Goal: Task Accomplishment & Management: Manage account settings

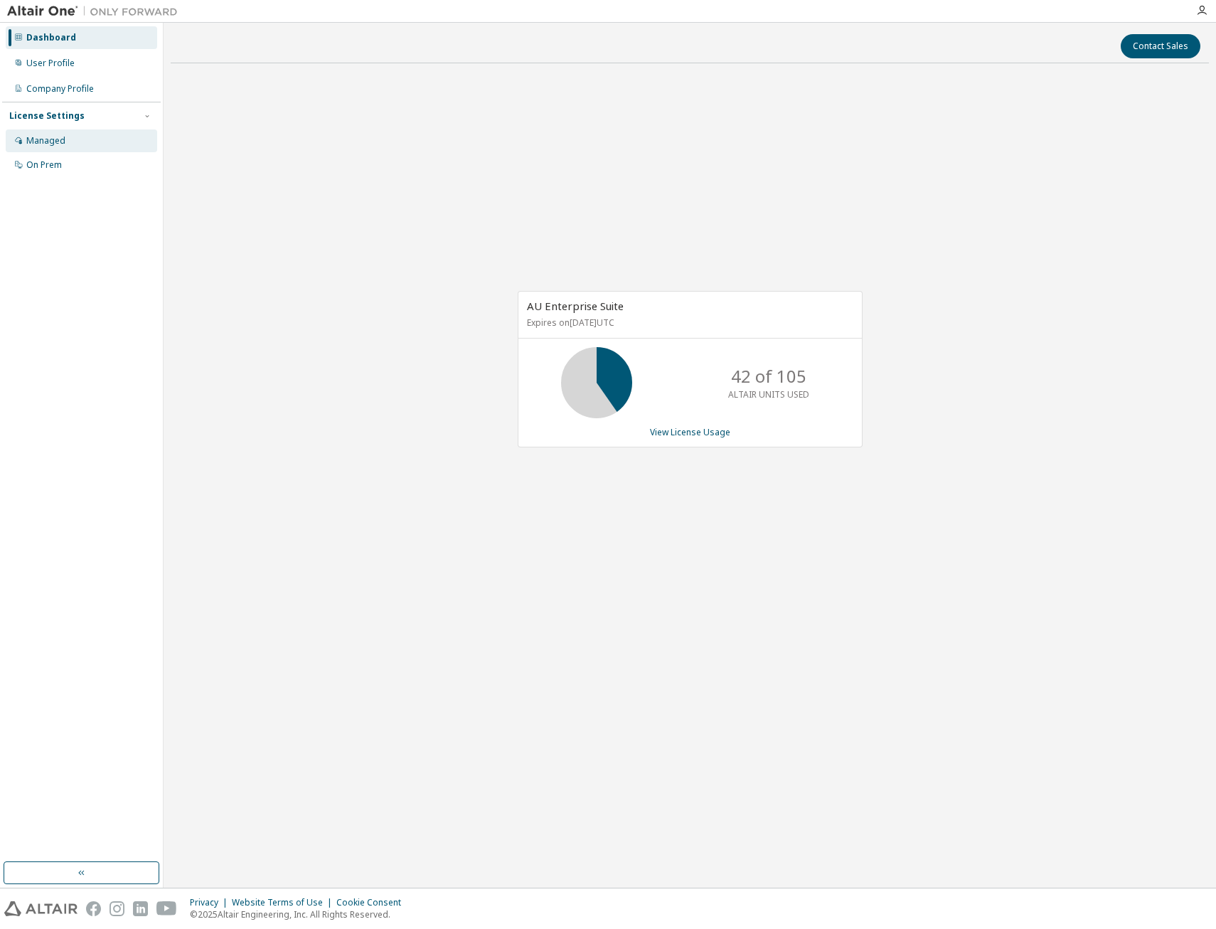
click at [21, 147] on div "Managed" at bounding box center [82, 140] width 152 height 23
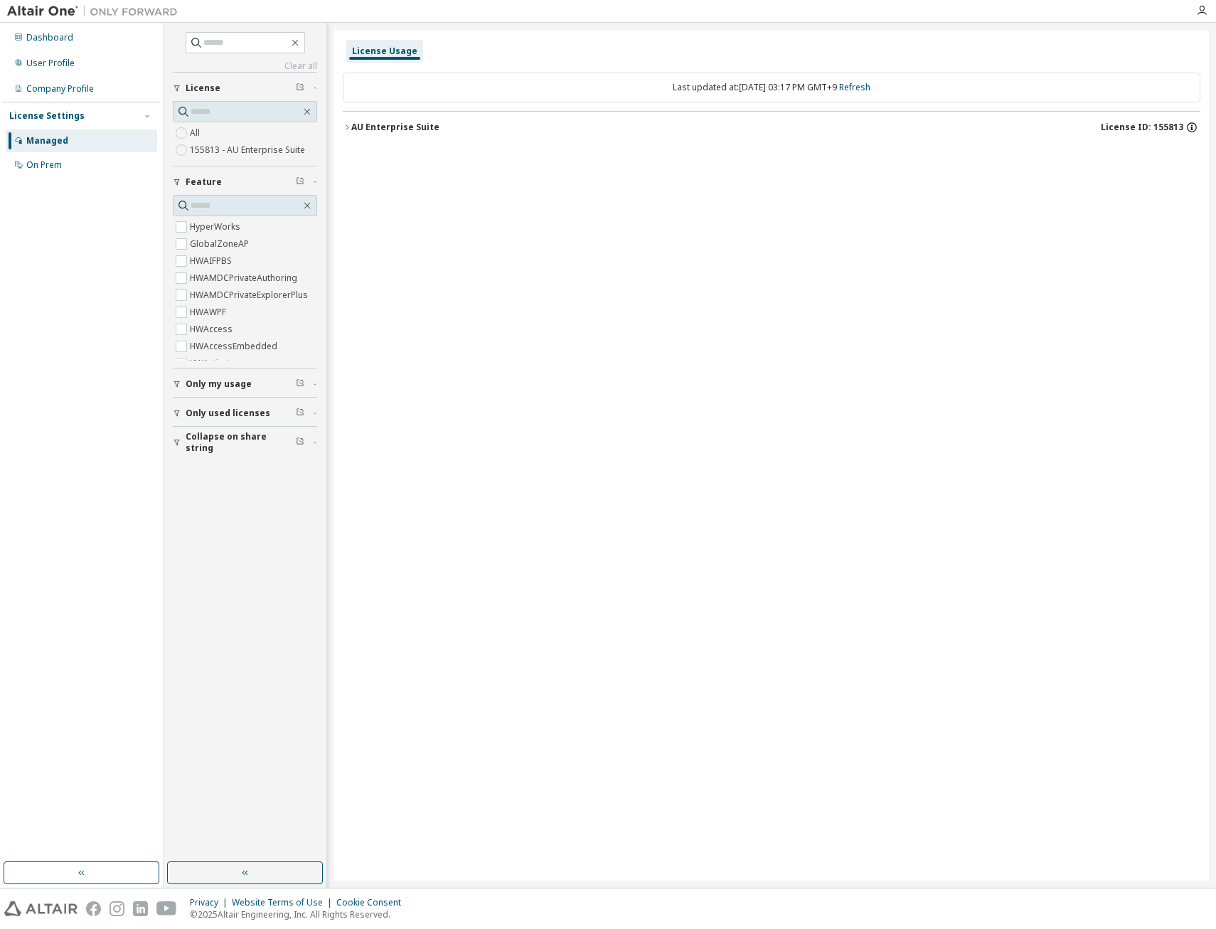
click at [1192, 126] on icon "button" at bounding box center [1191, 124] width 1 height 1
click at [1200, 14] on icon "button" at bounding box center [1201, 10] width 11 height 11
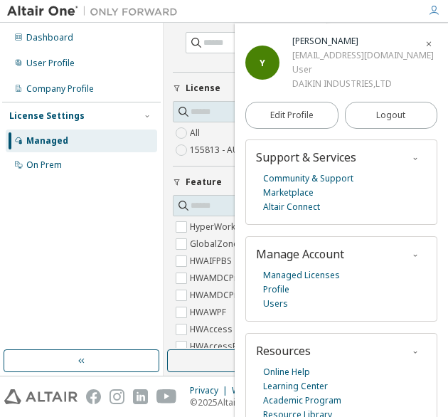
click at [334, 69] on div "User" at bounding box center [363, 70] width 142 height 14
drag, startPoint x: 399, startPoint y: 59, endPoint x: 290, endPoint y: 58, distance: 108.8
click at [290, 58] on div "Y Yuhei TAKATA yuhei.takata@daikin.co.jp User DAIKIN INDUSTRIES,LTD" at bounding box center [341, 62] width 192 height 57
copy div "yuhei.takata@daikin.co.jp"
